Goal: Find specific page/section: Find specific page/section

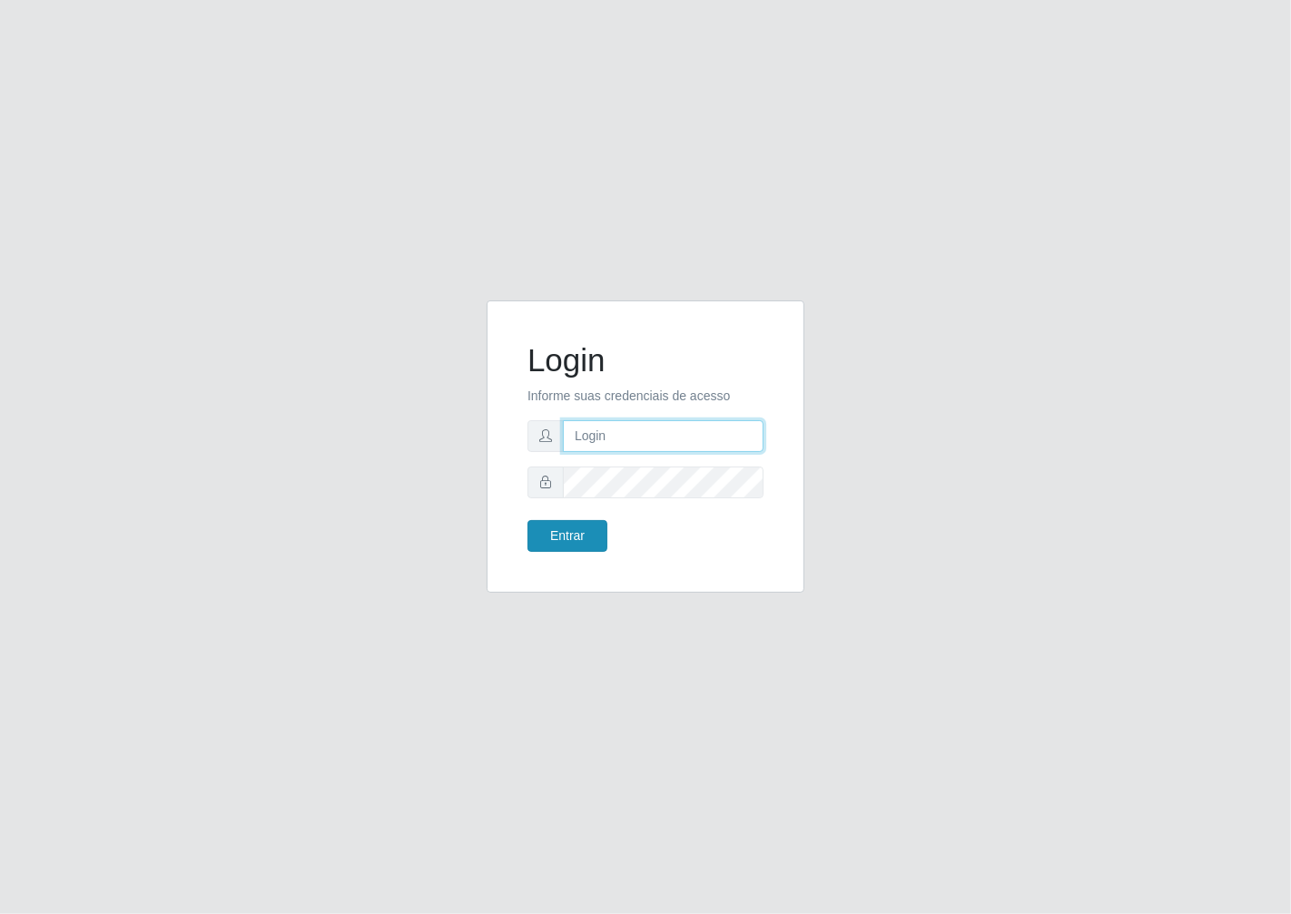
type input "janaina@iwof"
click at [569, 547] on button "Entrar" at bounding box center [568, 536] width 80 height 32
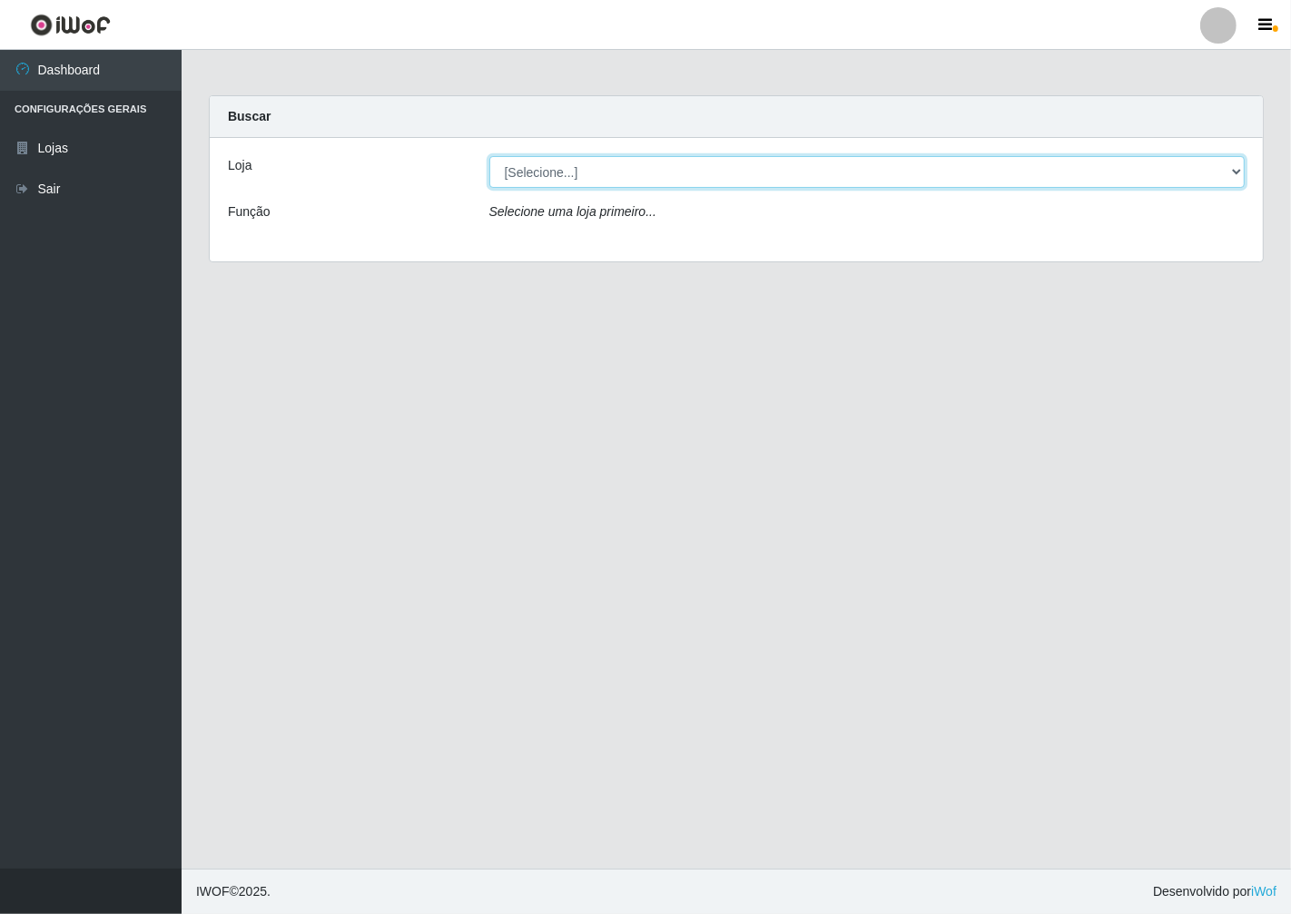
drag, startPoint x: 591, startPoint y: 179, endPoint x: 601, endPoint y: 186, distance: 12.3
click at [596, 184] on select "[Selecione...] Minimercado Filezão" at bounding box center [867, 172] width 756 height 32
select select "204"
click at [489, 156] on select "[Selecione...] Minimercado Filezão" at bounding box center [867, 172] width 756 height 32
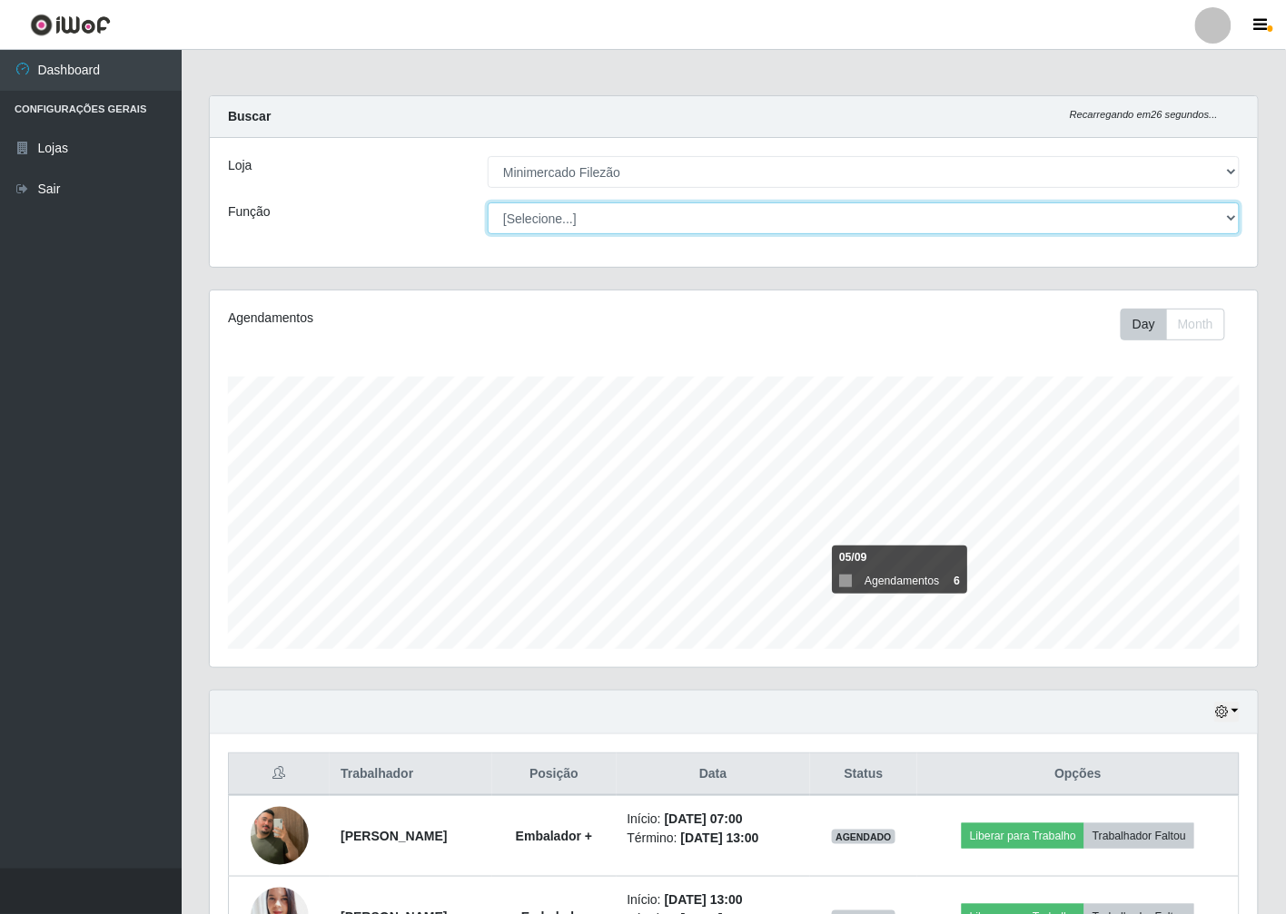
click at [546, 220] on select "[Selecione...] ASG ASG + ASG ++ Auxiliar de Estacionamento Auxiliar de Estacion…" at bounding box center [864, 218] width 752 height 32
click at [529, 219] on select "[Selecione...] ASG ASG + ASG ++ Auxiliar de Estacionamento Auxiliar de Estacion…" at bounding box center [864, 218] width 752 height 32
click at [488, 202] on select "[Selecione...] ASG ASG + ASG ++ Auxiliar de Estacionamento Auxiliar de Estacion…" at bounding box center [864, 218] width 752 height 32
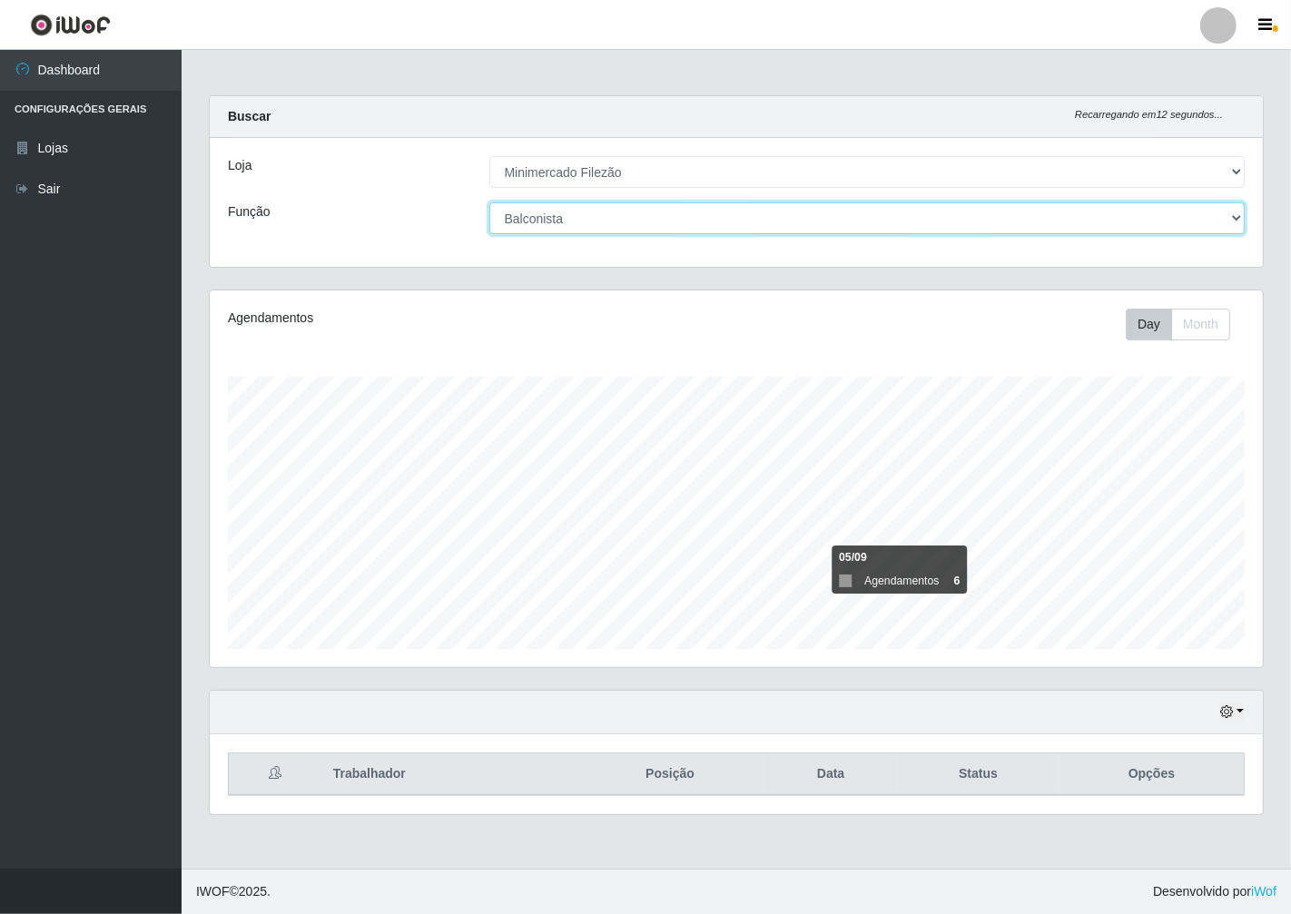
scroll to position [376, 1053]
click at [713, 222] on select "[Selecione...] ASG ASG + ASG ++ Auxiliar de Estacionamento Auxiliar de Estacion…" at bounding box center [867, 218] width 756 height 32
select select "1"
click at [489, 202] on select "[Selecione...] ASG ASG + ASG ++ Auxiliar de Estacionamento Auxiliar de Estacion…" at bounding box center [867, 218] width 756 height 32
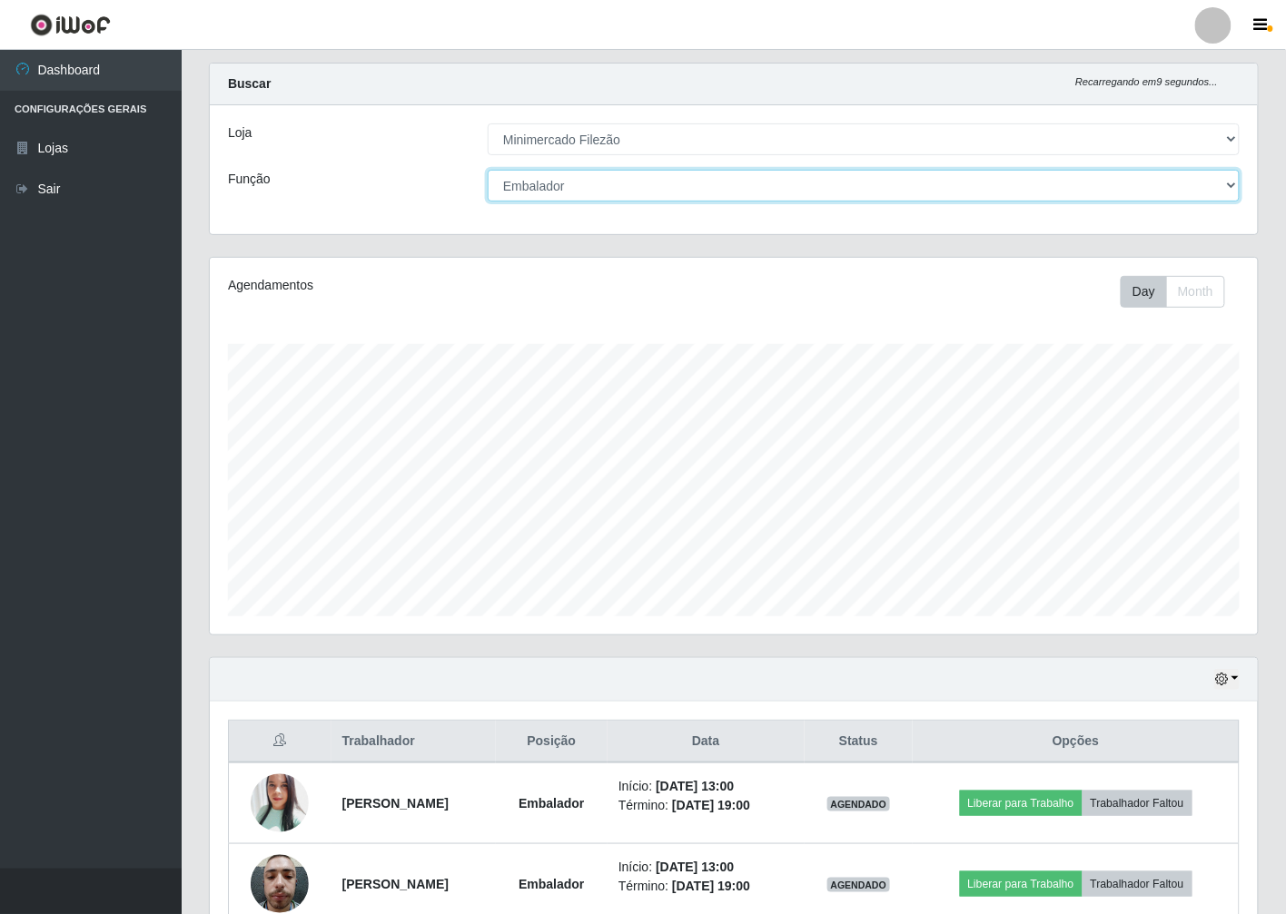
scroll to position [29, 0]
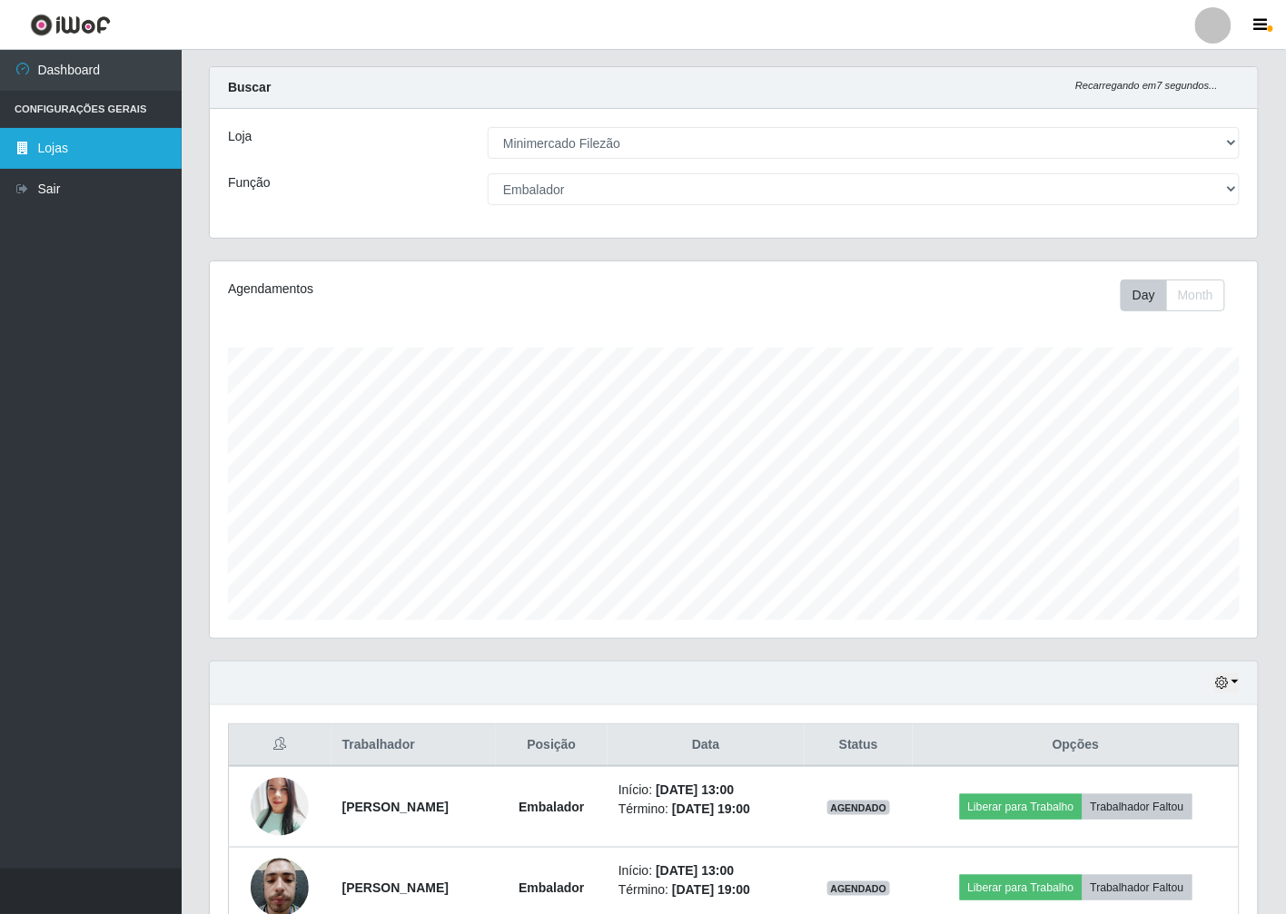
click at [134, 147] on link "Lojas" at bounding box center [91, 148] width 182 height 41
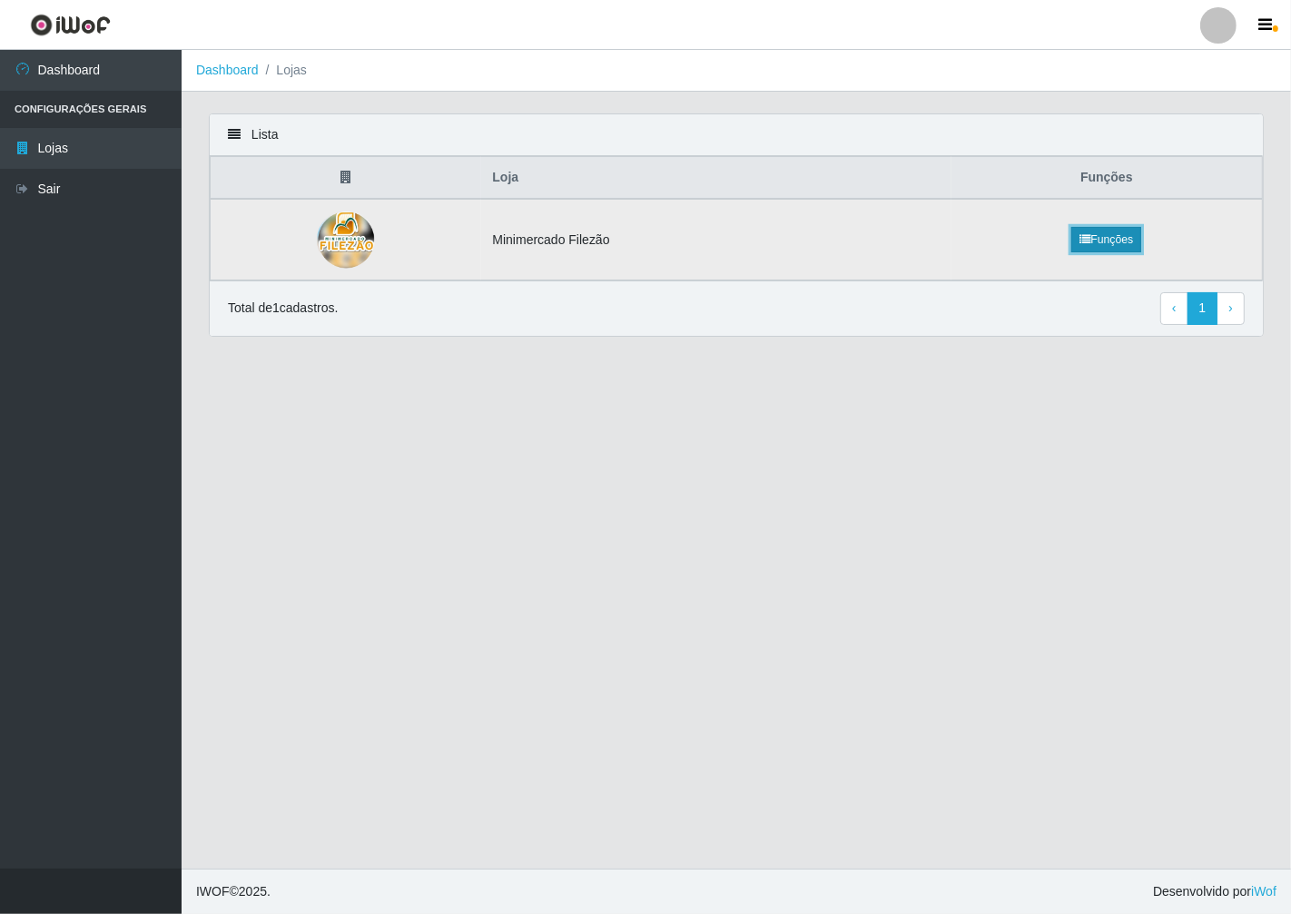
click at [1091, 233] on link "Funções" at bounding box center [1106, 239] width 70 height 25
